Goal: Navigation & Orientation: Find specific page/section

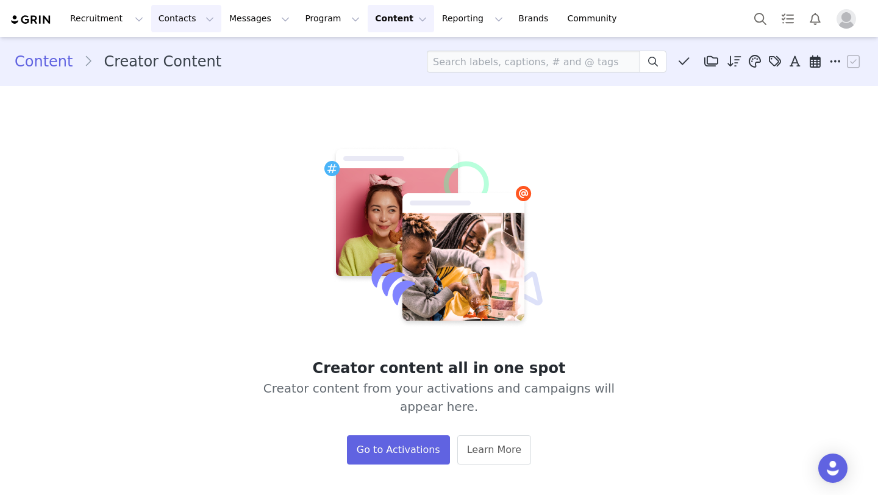
click at [184, 18] on button "Contacts Contacts" at bounding box center [186, 18] width 70 height 27
click at [282, 217] on div "Creator content all in one spot Creator content from your activations and campa…" at bounding box center [439, 305] width 394 height 318
click at [193, 20] on button "Contacts Contacts" at bounding box center [186, 18] width 70 height 27
click at [197, 20] on button "Contacts Contacts" at bounding box center [186, 18] width 70 height 27
click at [259, 15] on button "Messages Messages" at bounding box center [259, 18] width 75 height 27
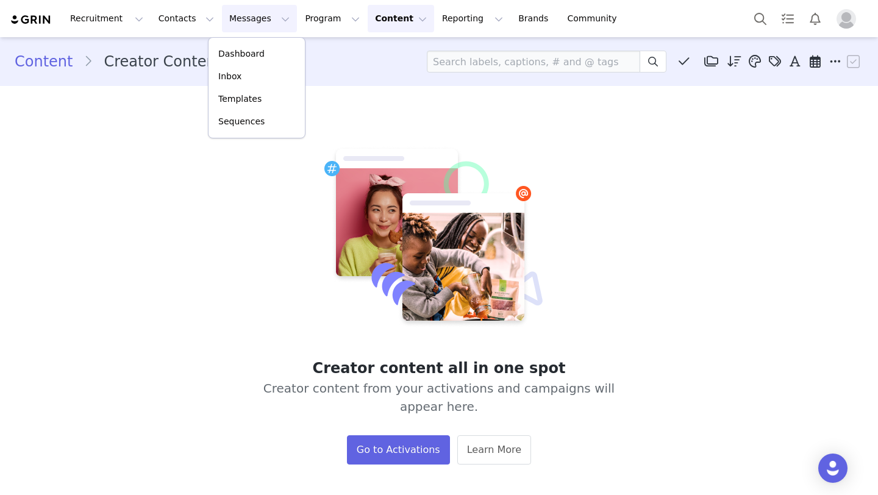
click at [391, 21] on button "Content Content" at bounding box center [401, 18] width 66 height 27
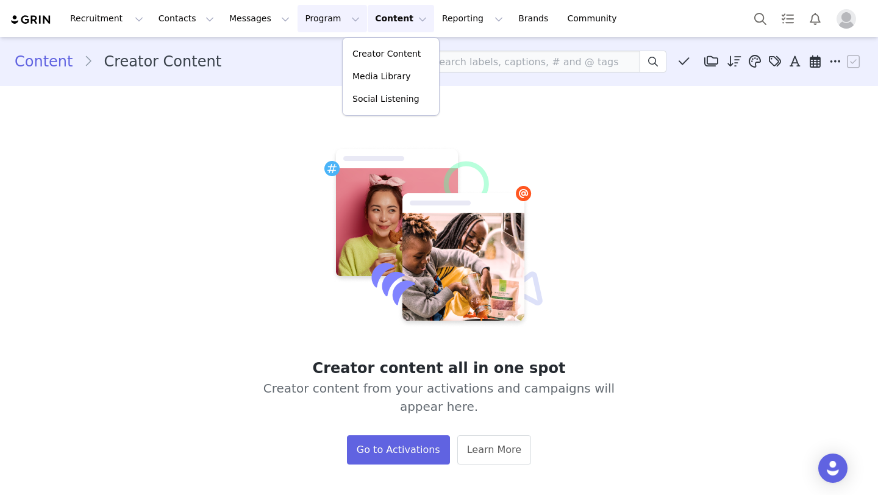
click at [319, 18] on button "Program Program" at bounding box center [333, 18] width 70 height 27
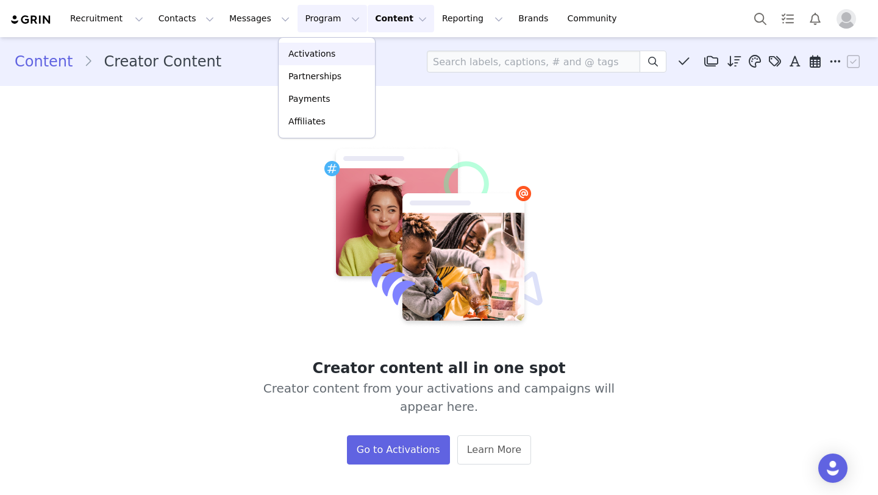
click at [319, 47] on link "Activations" at bounding box center [327, 54] width 96 height 23
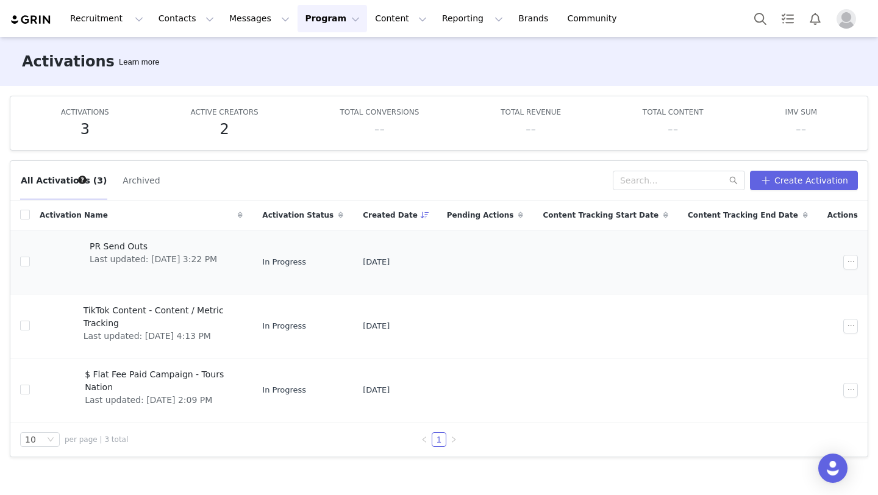
click at [175, 241] on span "PR Send Outs" at bounding box center [153, 246] width 127 height 13
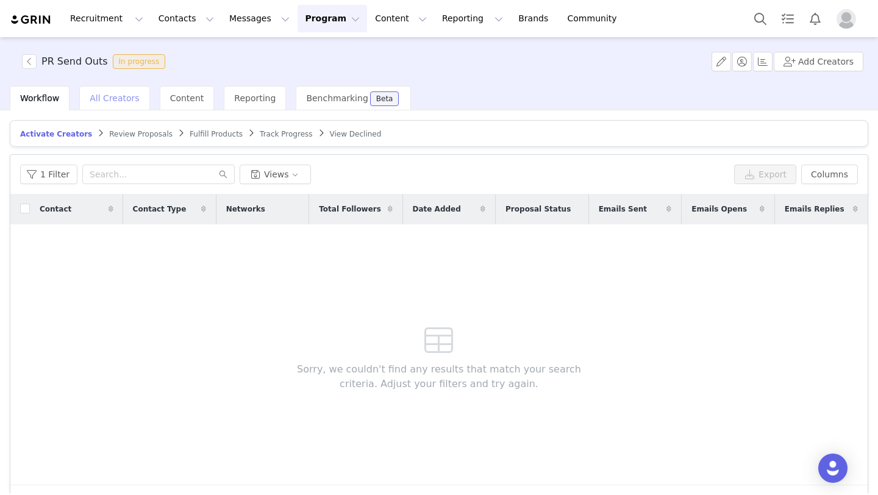
click at [127, 96] on span "All Creators" at bounding box center [114, 98] width 49 height 10
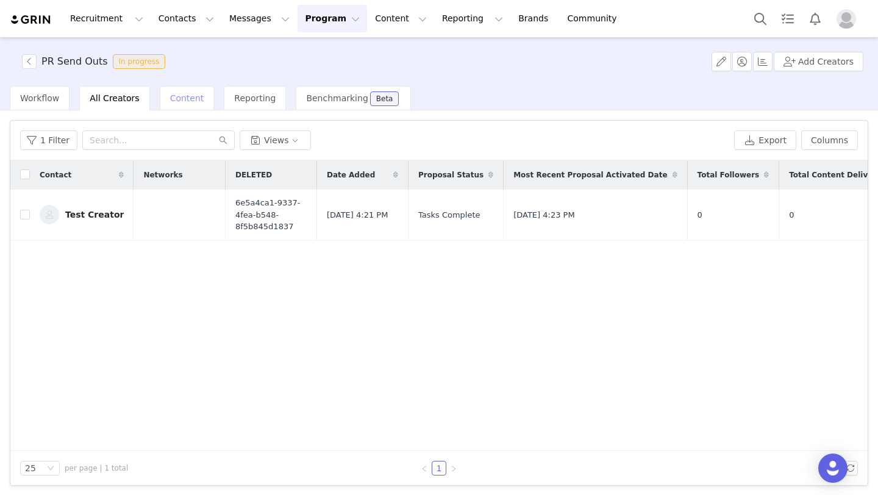
click at [196, 98] on div "Content" at bounding box center [187, 98] width 55 height 24
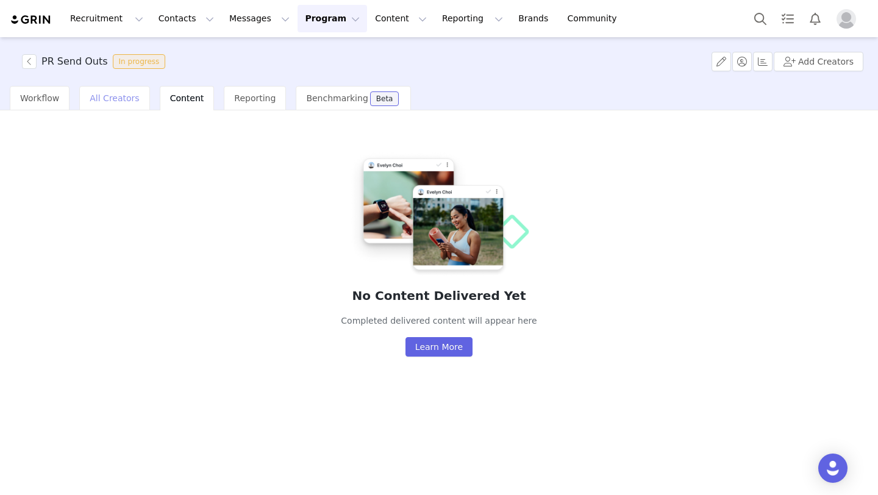
click at [118, 100] on span "All Creators" at bounding box center [114, 98] width 49 height 10
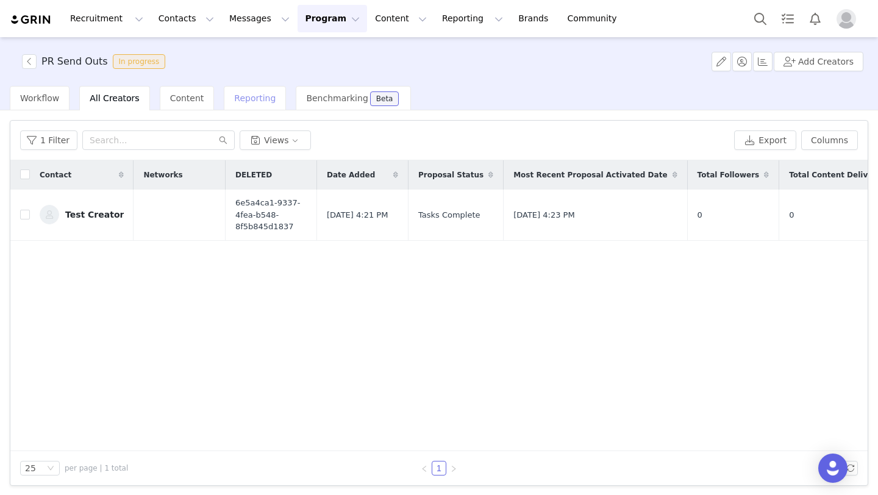
click at [238, 99] on span "Reporting" at bounding box center [254, 98] width 41 height 10
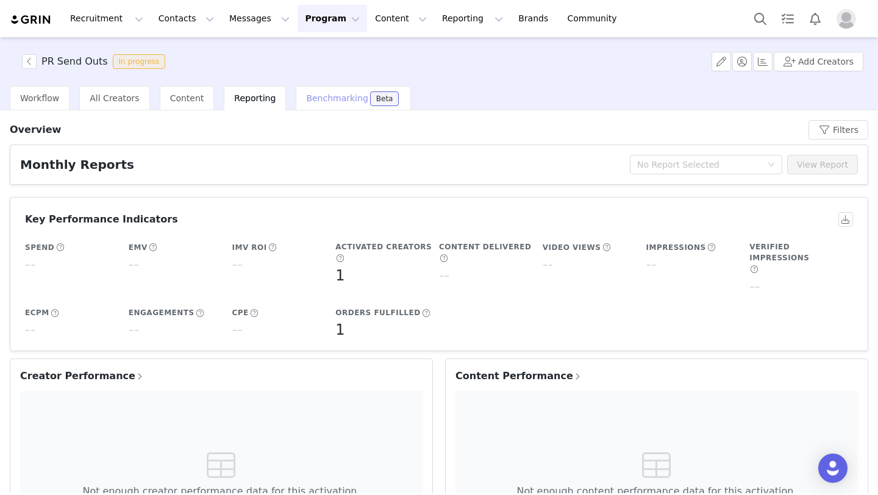
click at [310, 101] on span "Benchmarking" at bounding box center [337, 98] width 62 height 10
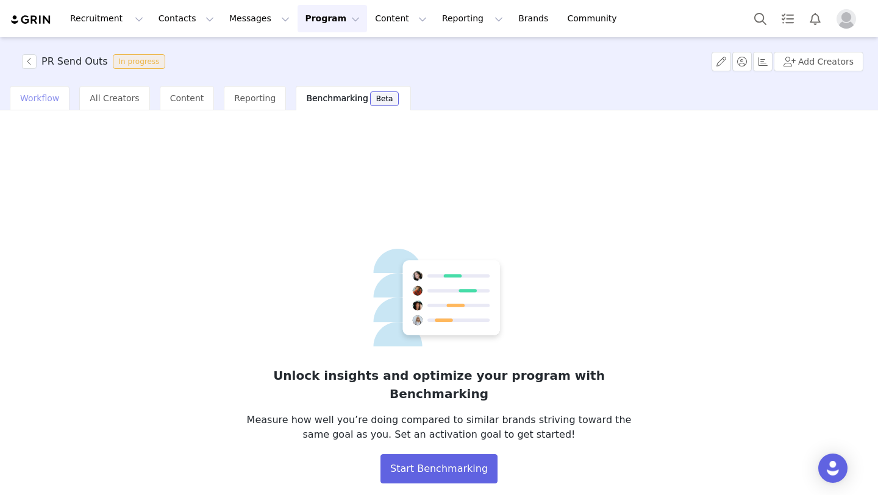
click at [53, 97] on span "Workflow" at bounding box center [39, 98] width 39 height 10
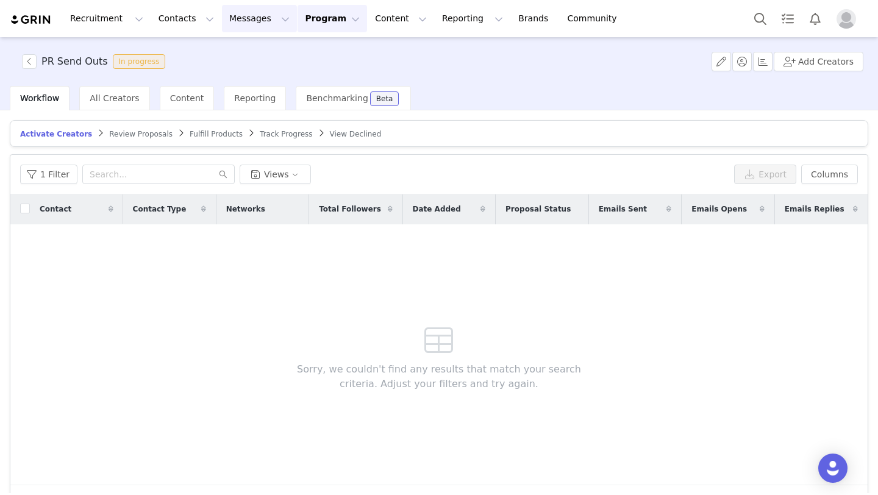
click at [259, 14] on button "Messages Messages" at bounding box center [259, 18] width 75 height 27
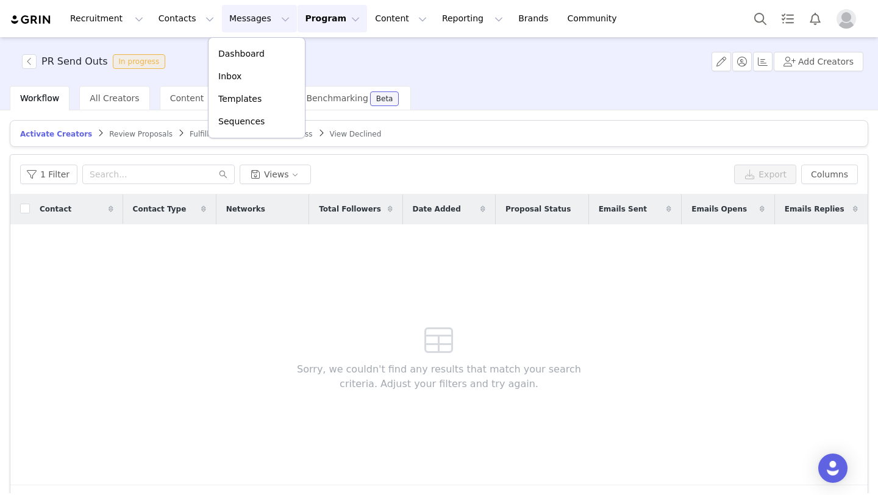
click at [299, 24] on button "Program Program" at bounding box center [333, 18] width 70 height 27
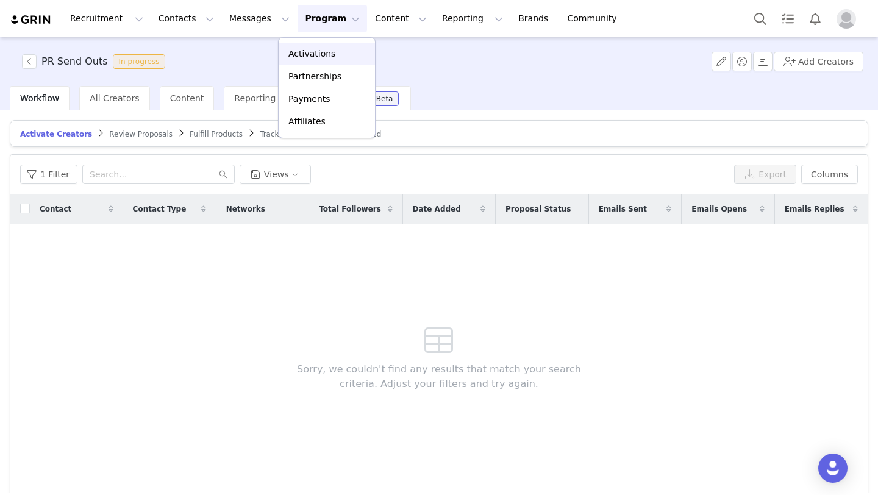
click at [309, 52] on p "Activations" at bounding box center [311, 54] width 47 height 13
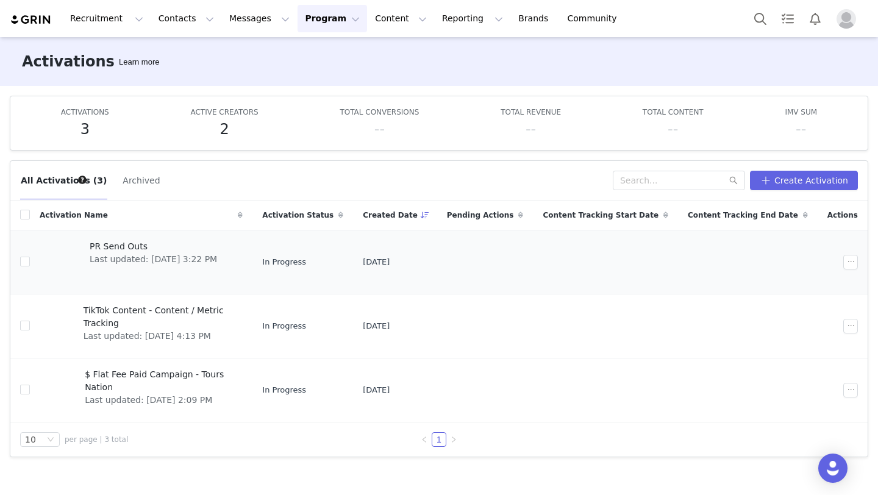
click at [163, 248] on span "PR Send Outs" at bounding box center [153, 246] width 127 height 13
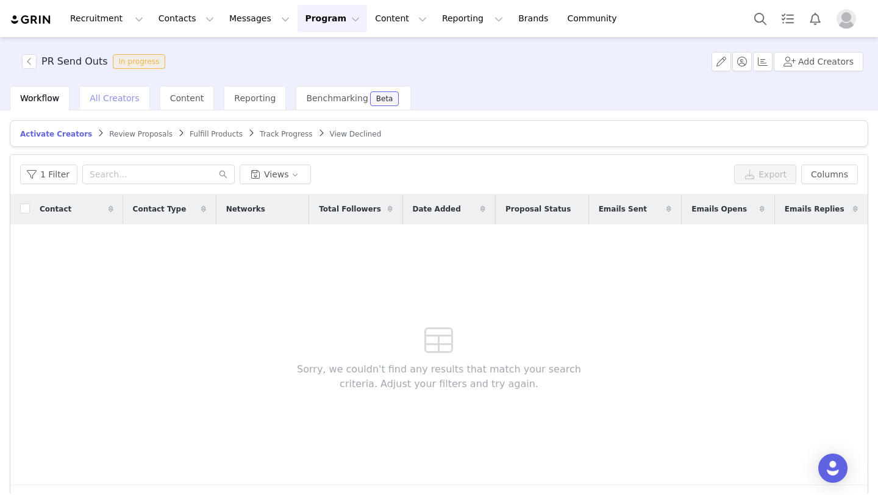
click at [121, 102] on span "All Creators" at bounding box center [114, 98] width 49 height 10
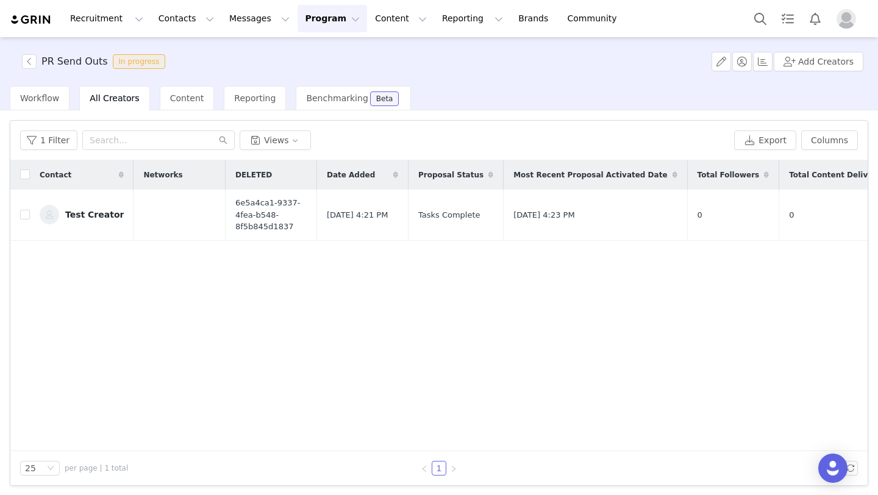
click at [623, 60] on div "PR Send Outs In progress Add Creators" at bounding box center [439, 61] width 878 height 49
click at [317, 21] on button "Program Program" at bounding box center [333, 18] width 70 height 27
click at [319, 55] on p "Activations" at bounding box center [311, 54] width 47 height 13
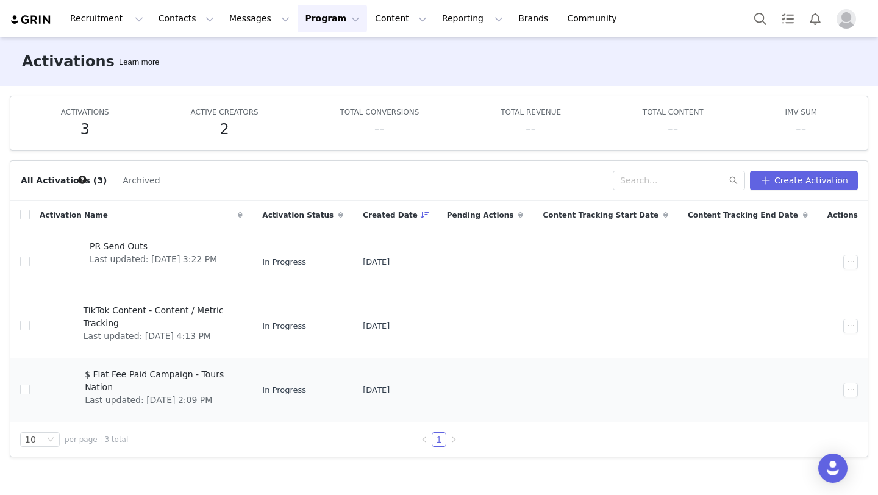
click at [180, 374] on span "$ Flat Fee Paid Campaign - Tours Nation" at bounding box center [160, 381] width 151 height 26
